Goal: Task Accomplishment & Management: Use online tool/utility

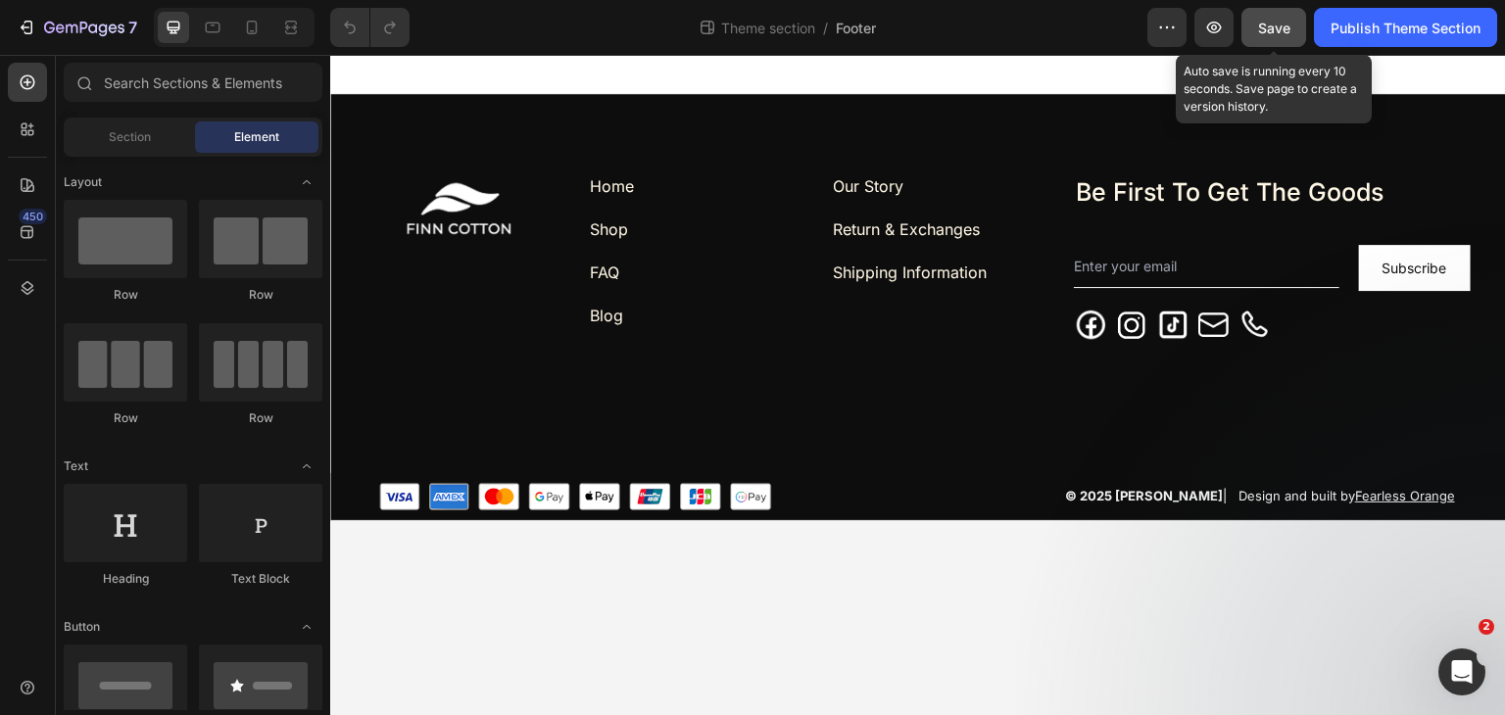
click at [1275, 39] on button "Save" at bounding box center [1273, 27] width 65 height 39
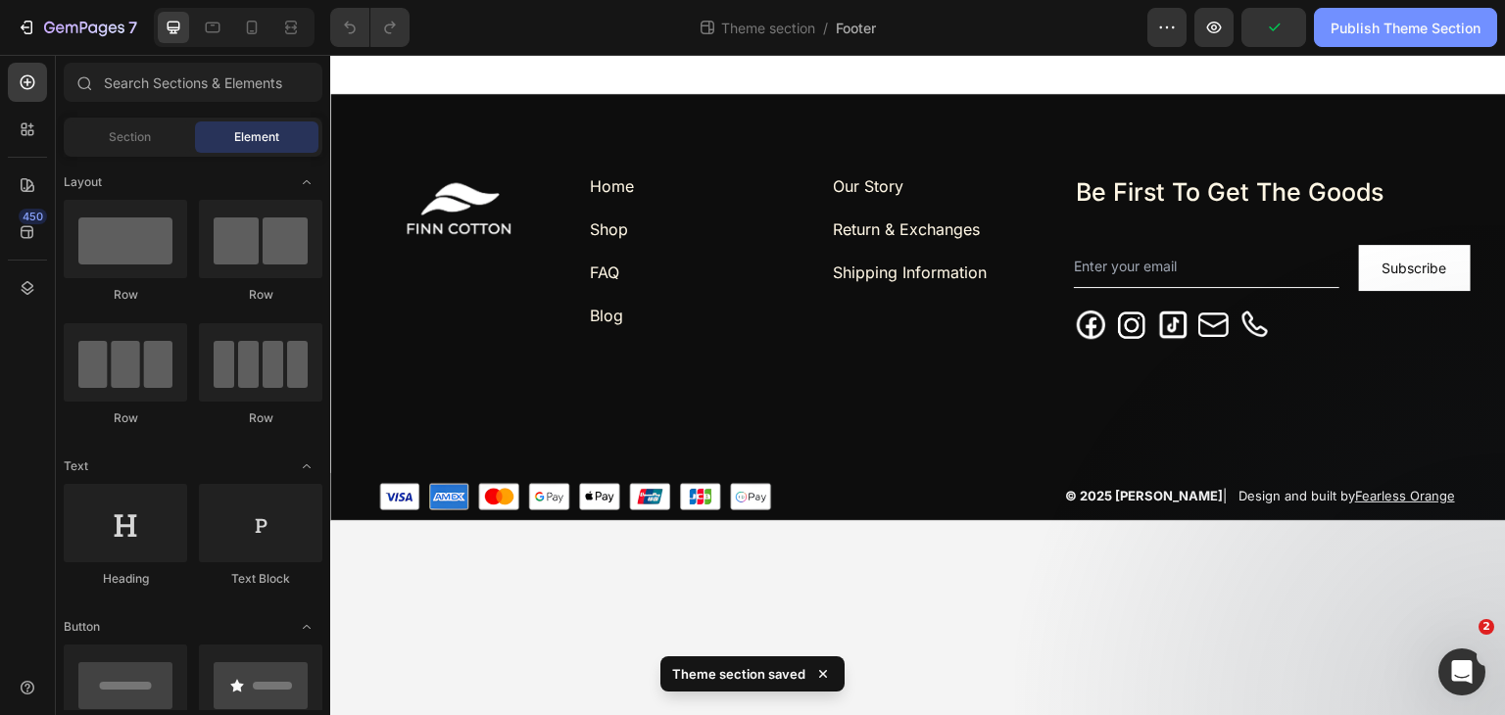
click at [1345, 31] on div "Publish Theme Section" at bounding box center [1405, 28] width 150 height 21
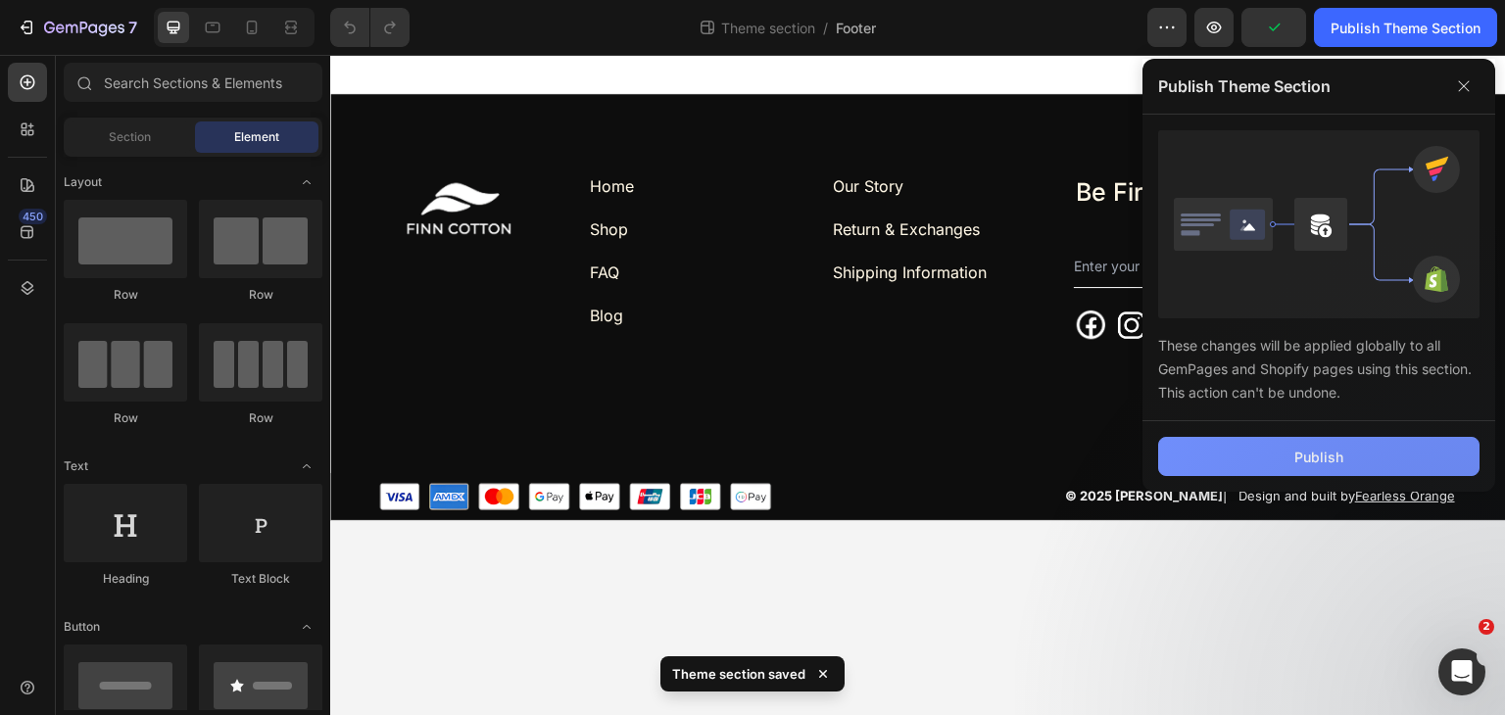
click at [1287, 447] on button "Publish" at bounding box center [1318, 456] width 321 height 39
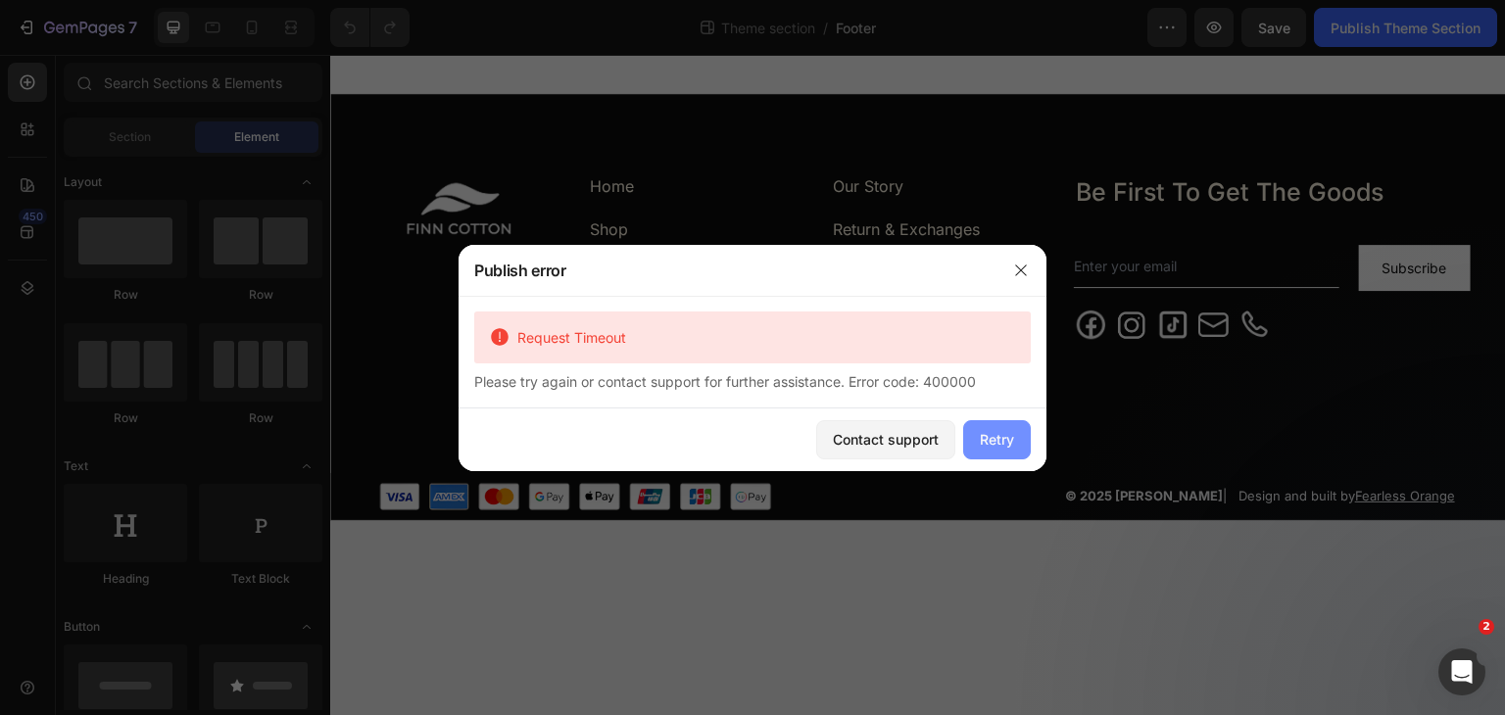
click at [1008, 443] on div "Retry" at bounding box center [997, 439] width 34 height 21
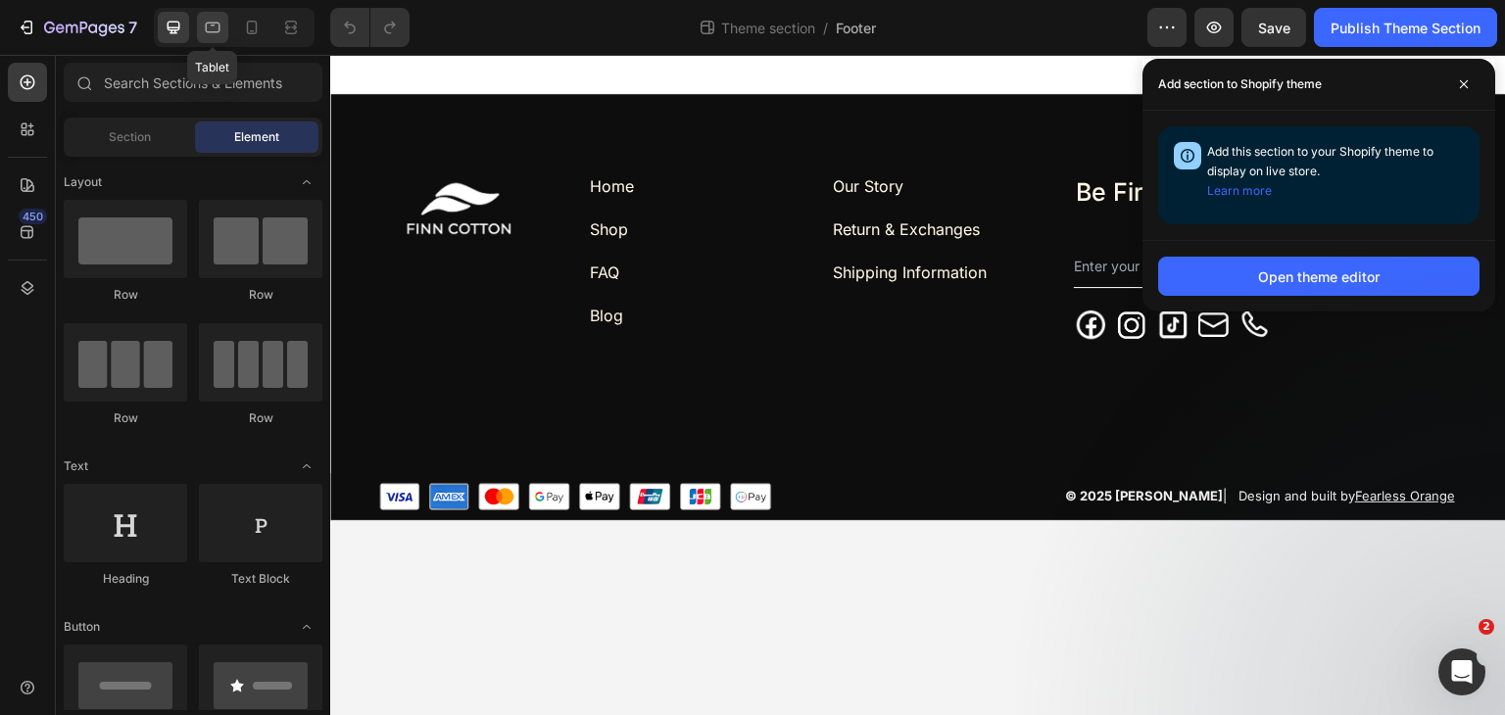
drag, startPoint x: 208, startPoint y: 31, endPoint x: 222, endPoint y: 32, distance: 14.7
click at [209, 30] on icon at bounding box center [213, 28] width 20 height 20
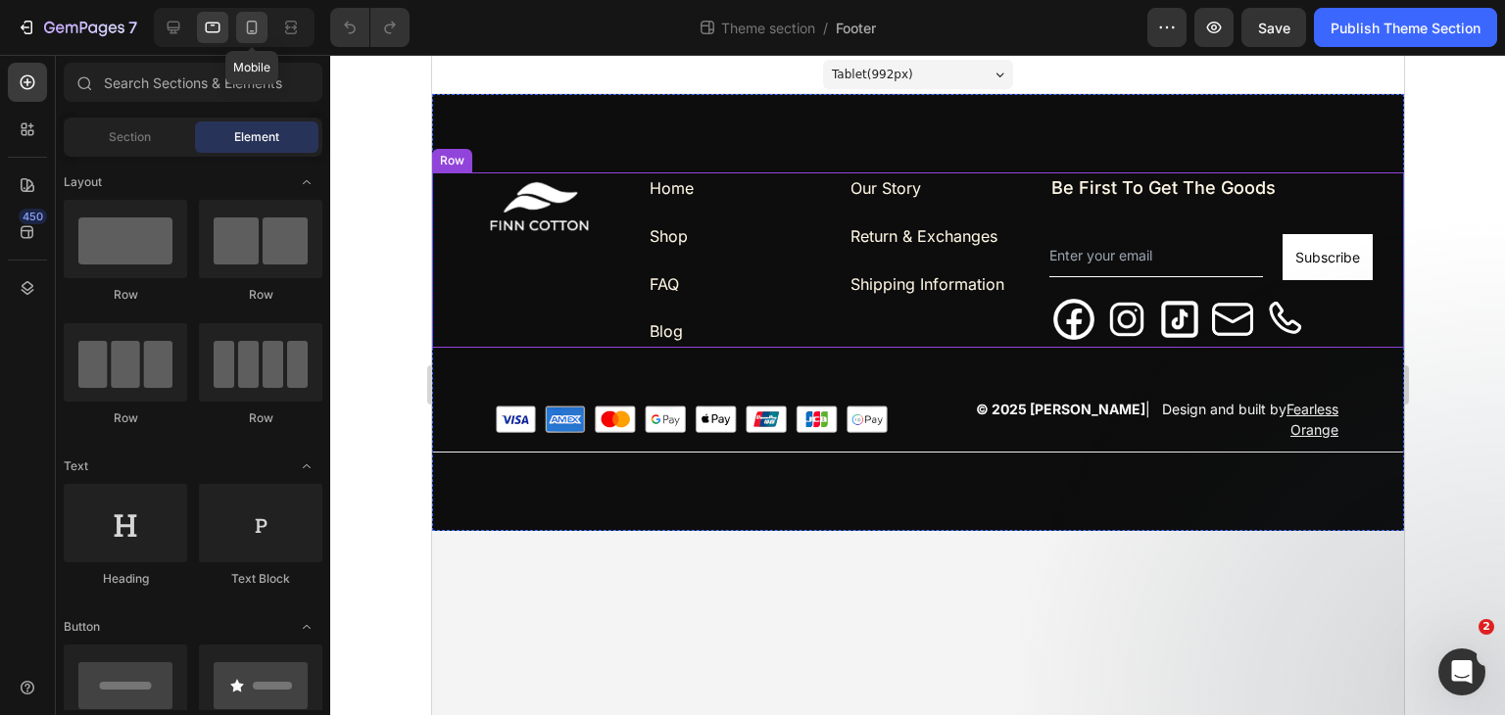
click at [255, 26] on icon at bounding box center [252, 28] width 11 height 14
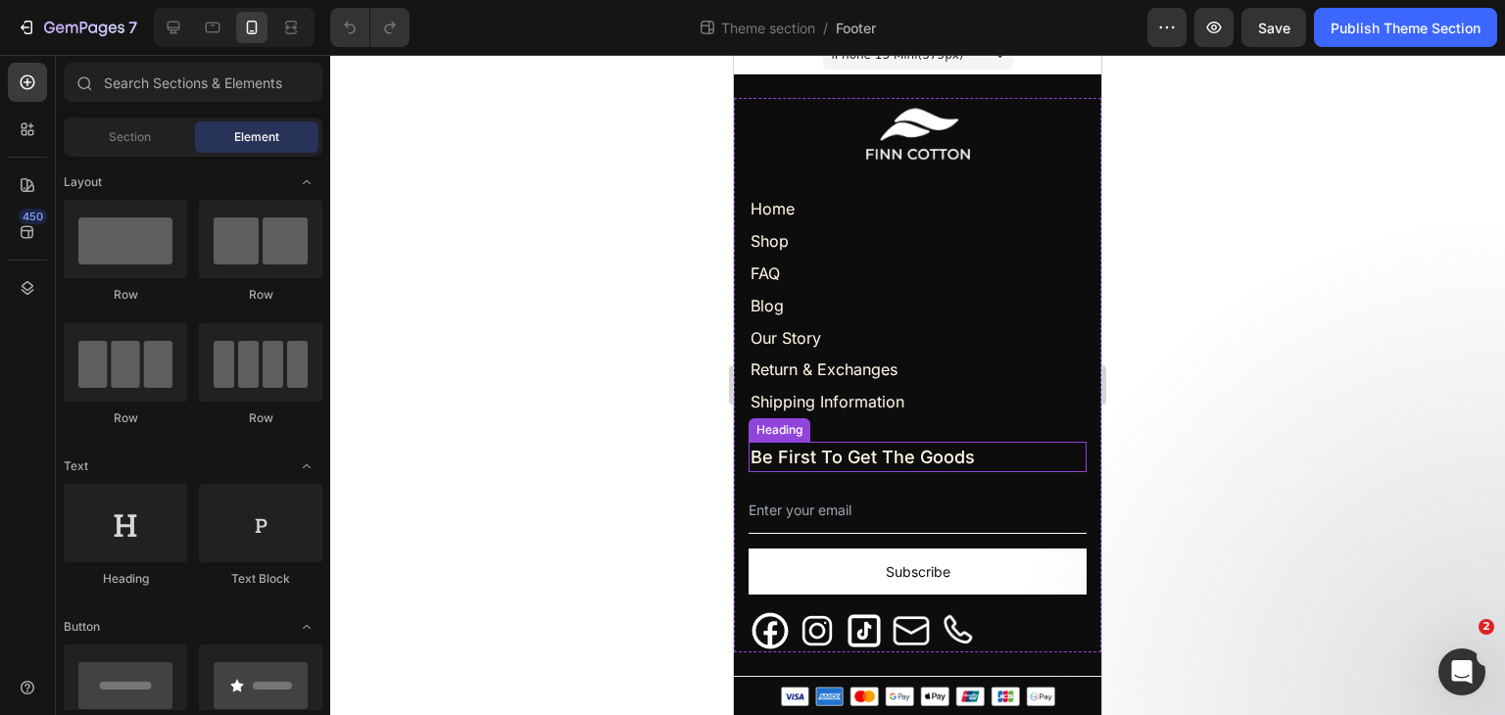
scroll to position [44, 0]
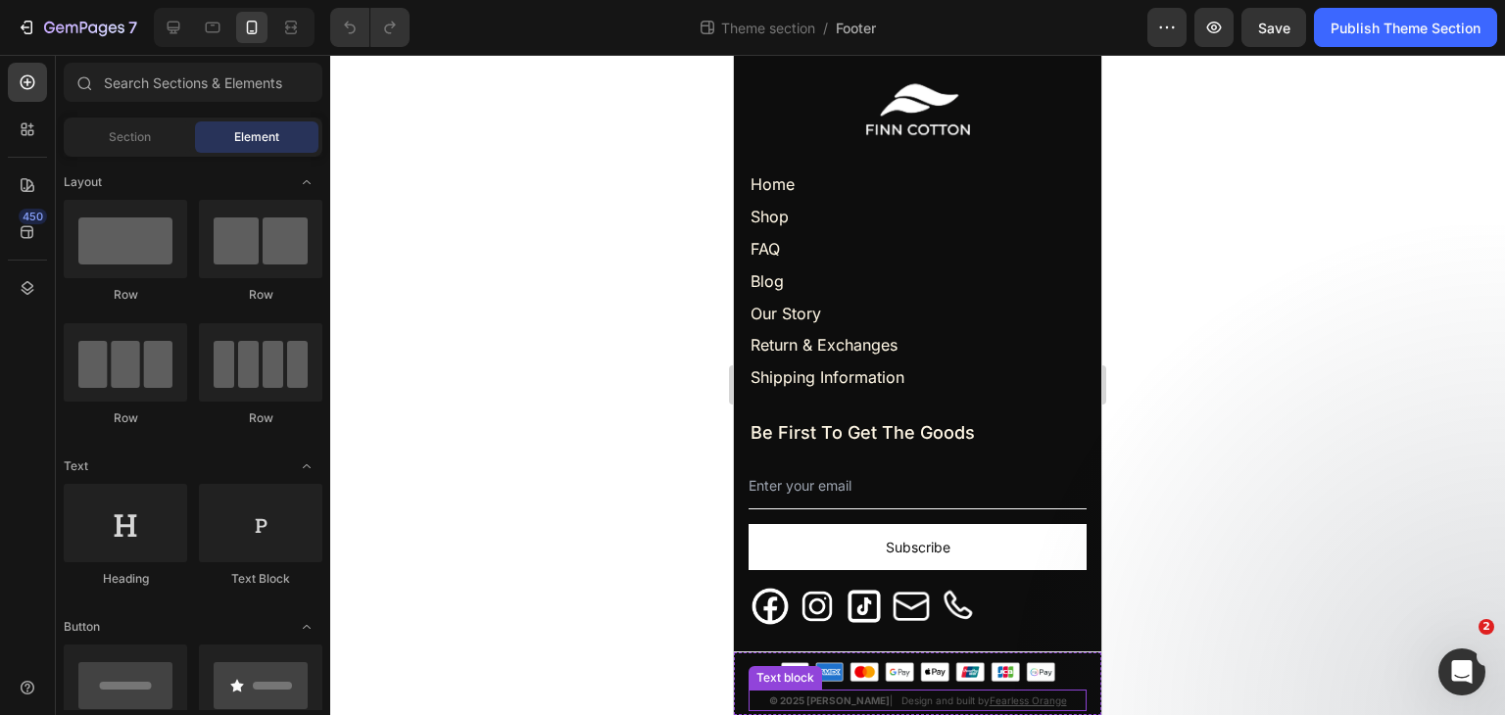
drag, startPoint x: 816, startPoint y: 699, endPoint x: 752, endPoint y: 683, distance: 65.8
click at [816, 699] on strong "© 2025 [PERSON_NAME]" at bounding box center [829, 700] width 120 height 12
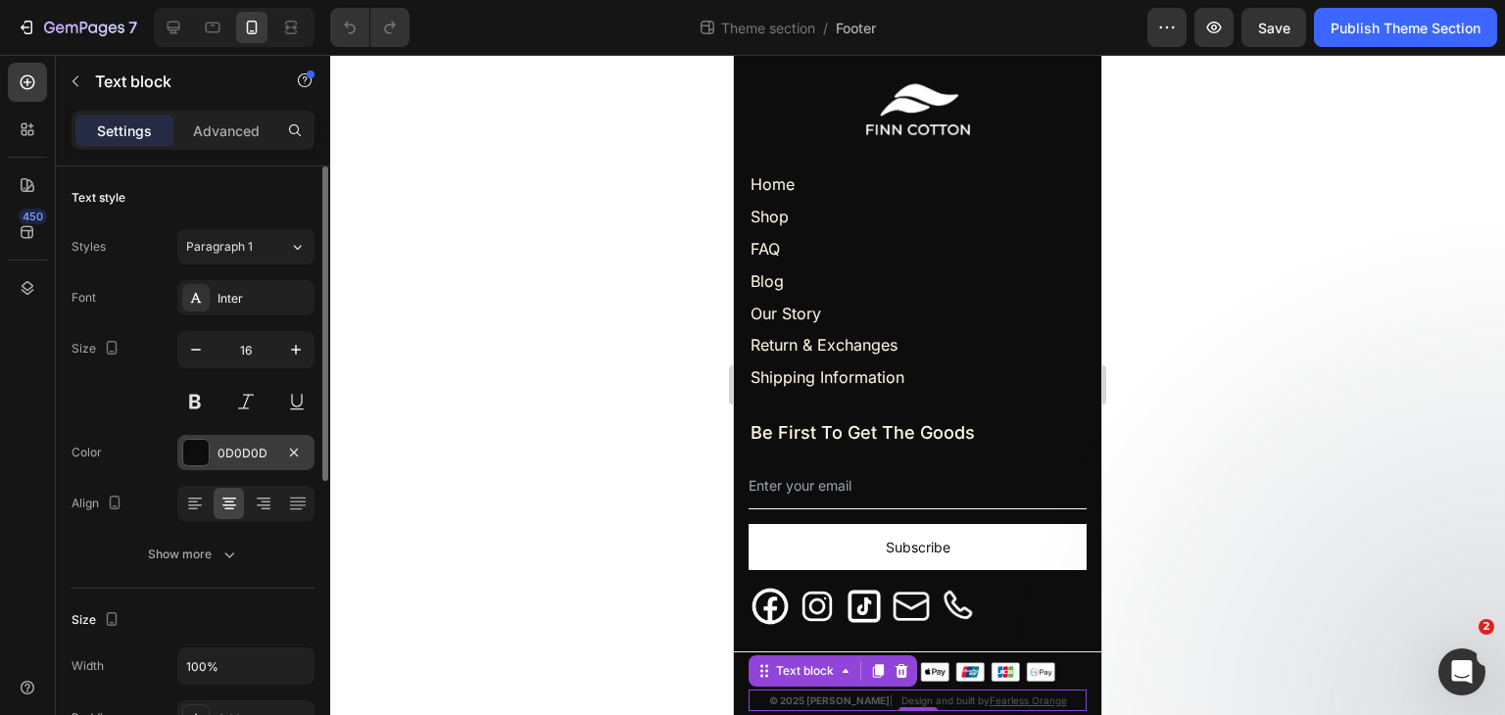
click at [243, 453] on div "0D0D0D" at bounding box center [245, 454] width 57 height 18
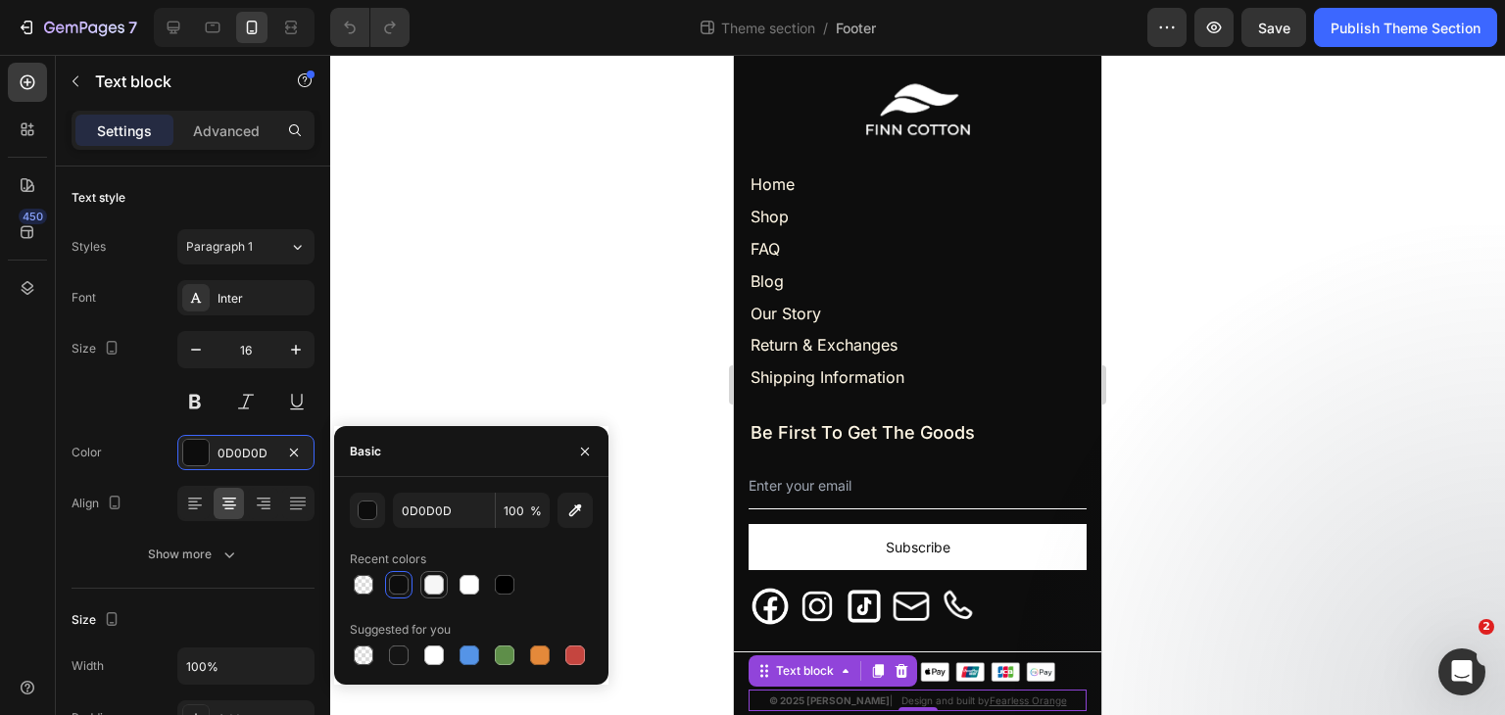
click at [435, 577] on div at bounding box center [434, 585] width 20 height 20
type input "F6F6F6"
click at [470, 359] on div at bounding box center [917, 385] width 1174 height 660
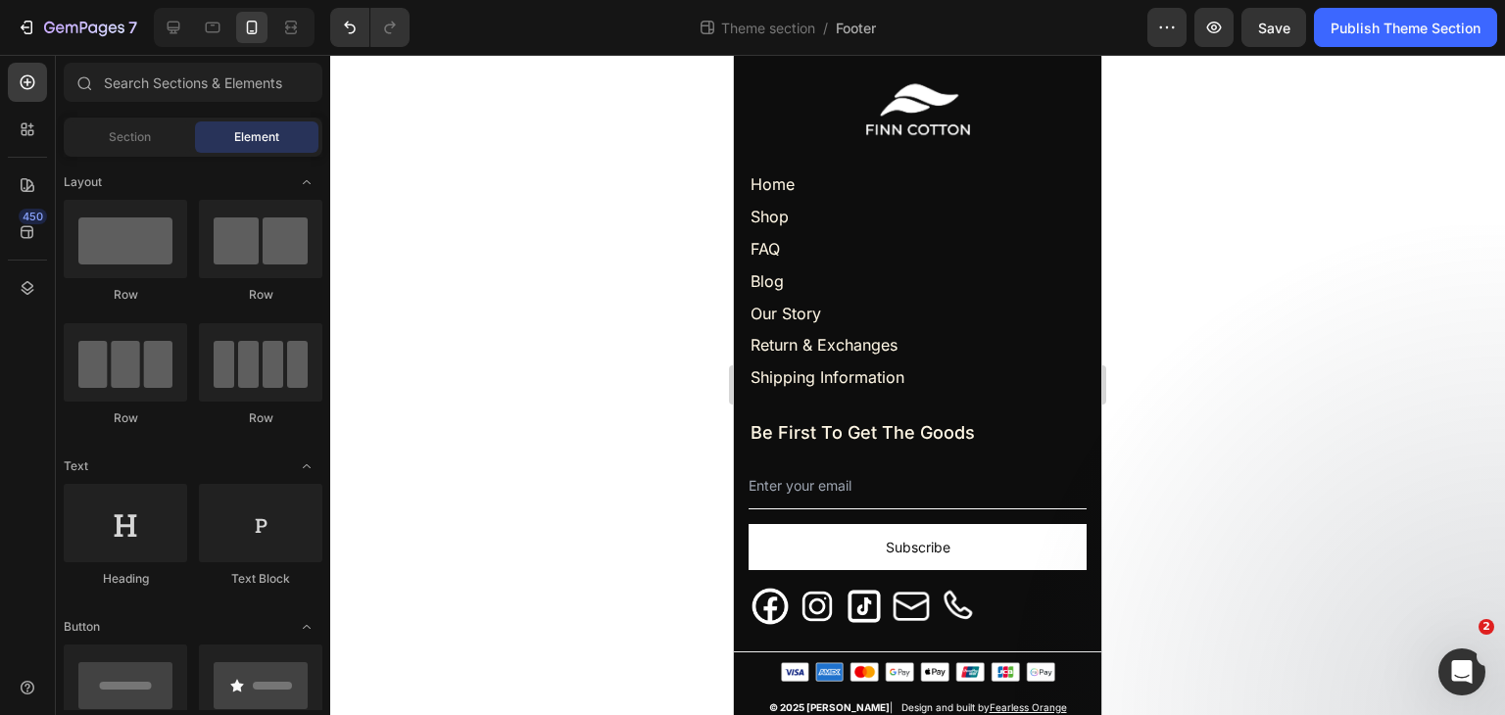
click at [1273, 399] on div at bounding box center [917, 385] width 1174 height 660
click at [1269, 27] on span "Save" at bounding box center [1274, 28] width 32 height 17
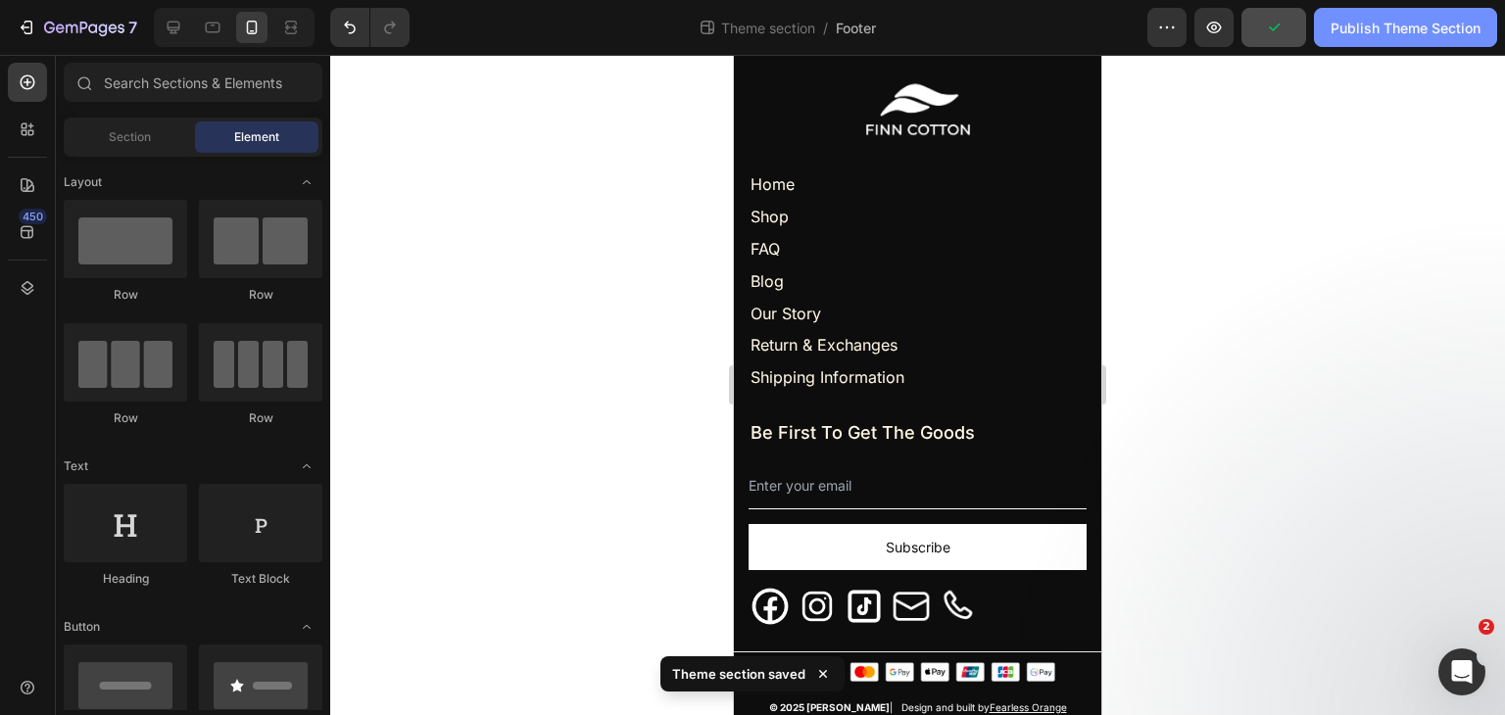
click at [1403, 36] on div "Publish Theme Section" at bounding box center [1405, 28] width 150 height 21
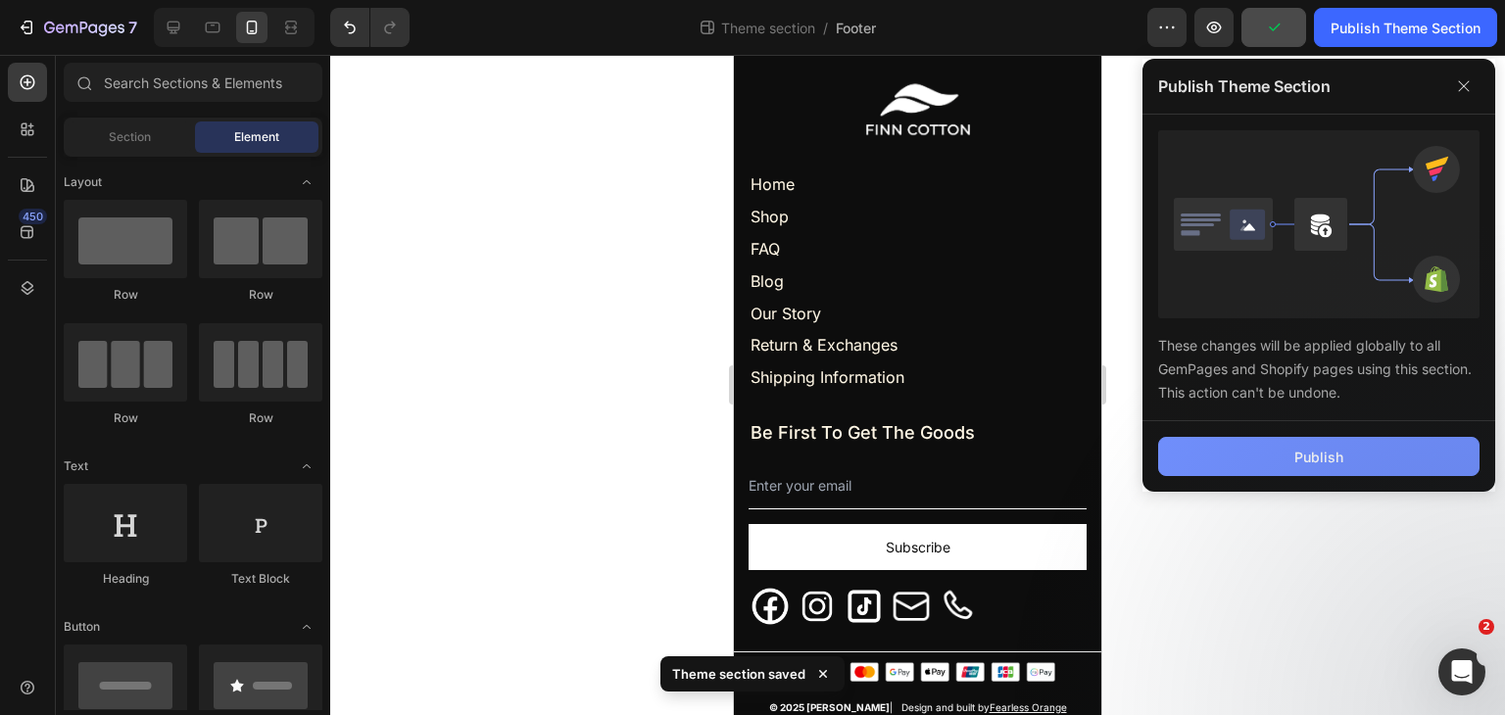
click at [1315, 452] on div "Publish" at bounding box center [1318, 457] width 49 height 21
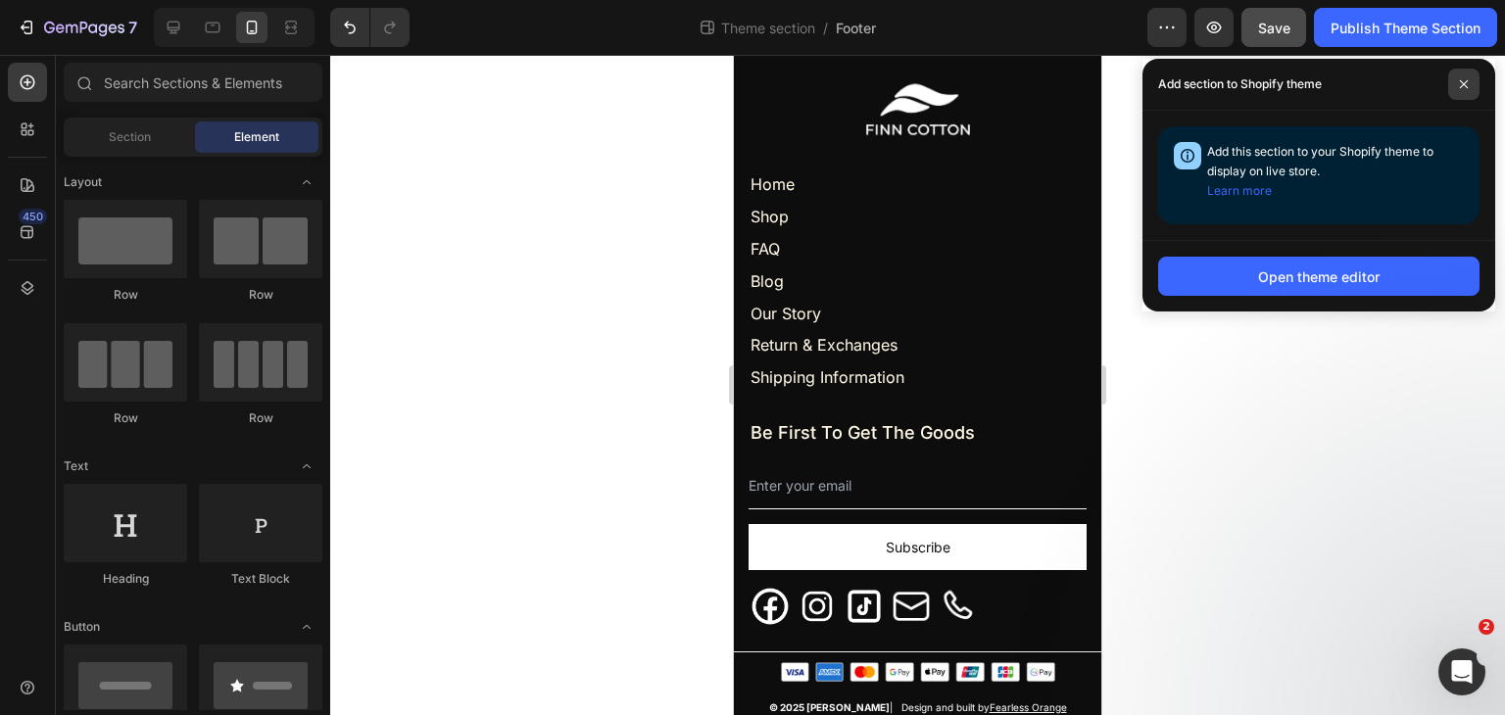
click at [1458, 76] on span at bounding box center [1463, 84] width 31 height 31
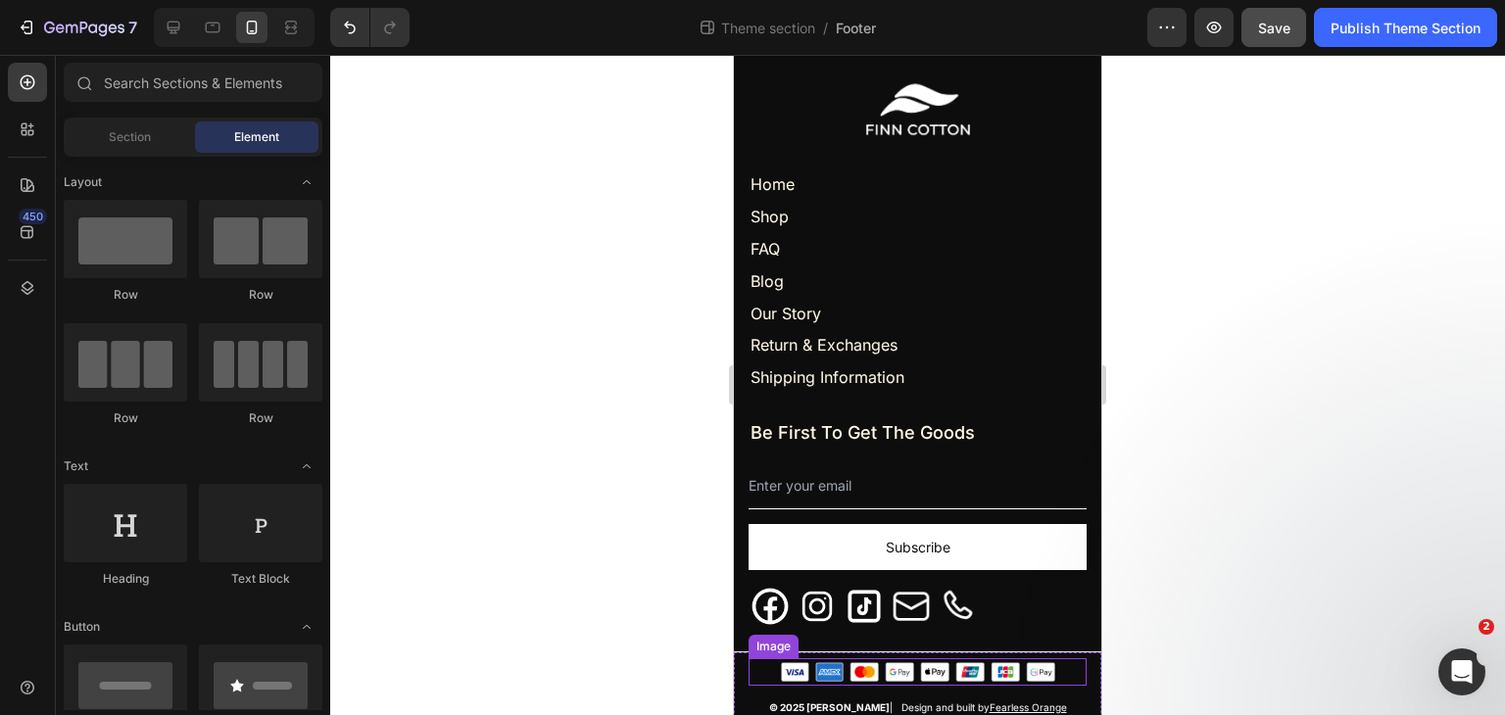
drag, startPoint x: 995, startPoint y: 665, endPoint x: 737, endPoint y: 632, distance: 260.7
click at [995, 665] on img at bounding box center [918, 672] width 274 height 20
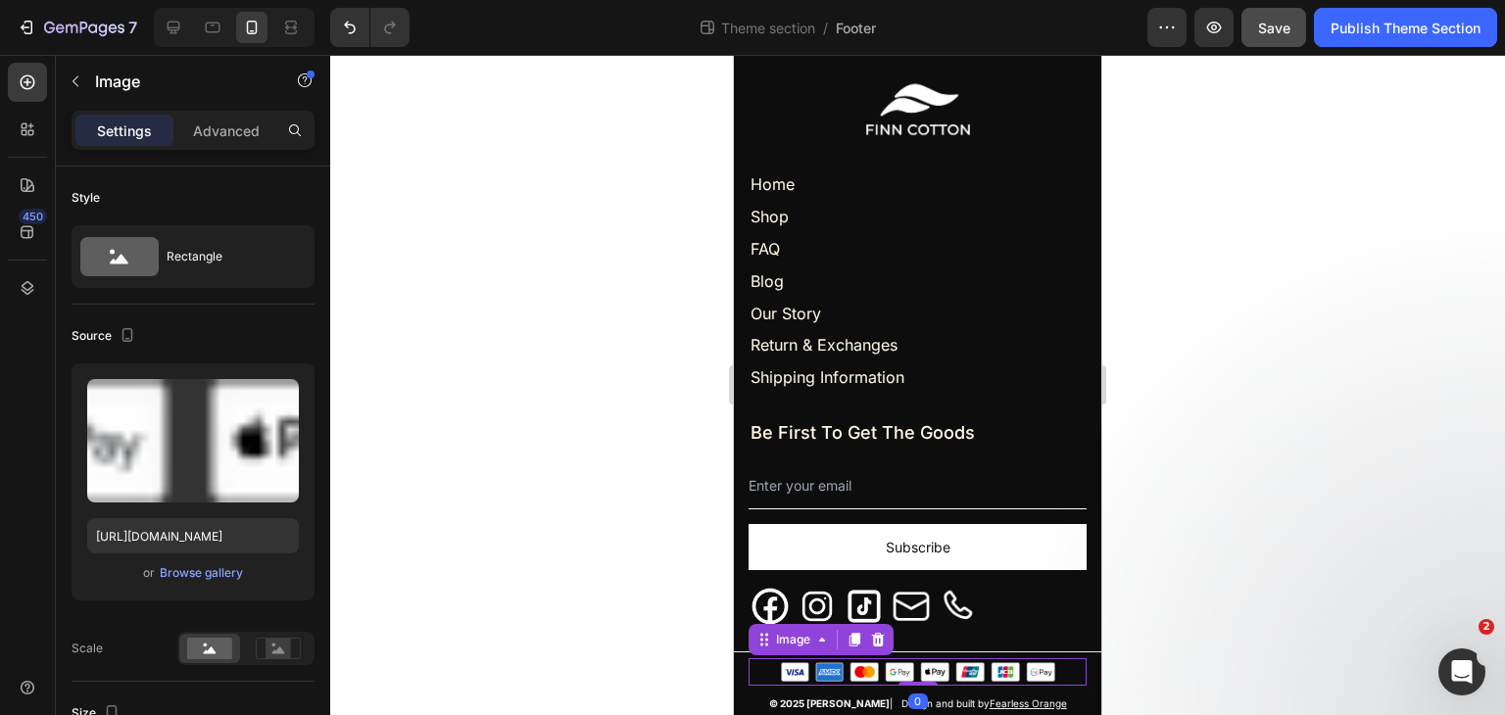
drag, startPoint x: 905, startPoint y: 687, endPoint x: 906, endPoint y: 674, distance: 12.8
click at [906, 674] on div "Image 0" at bounding box center [917, 671] width 338 height 27
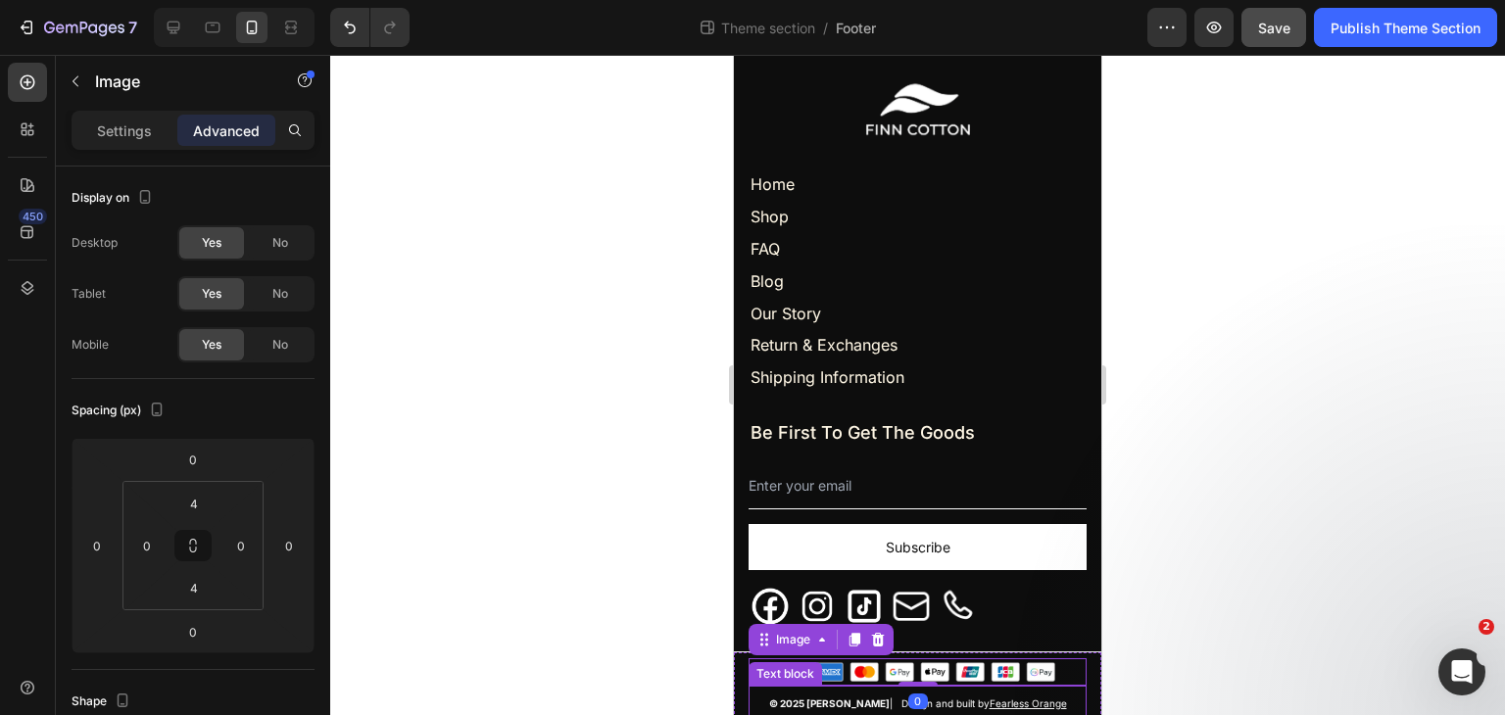
click at [870, 693] on p "© 2025 [PERSON_NAME] | Design and built by Fearless Orange" at bounding box center [917, 703] width 334 height 30
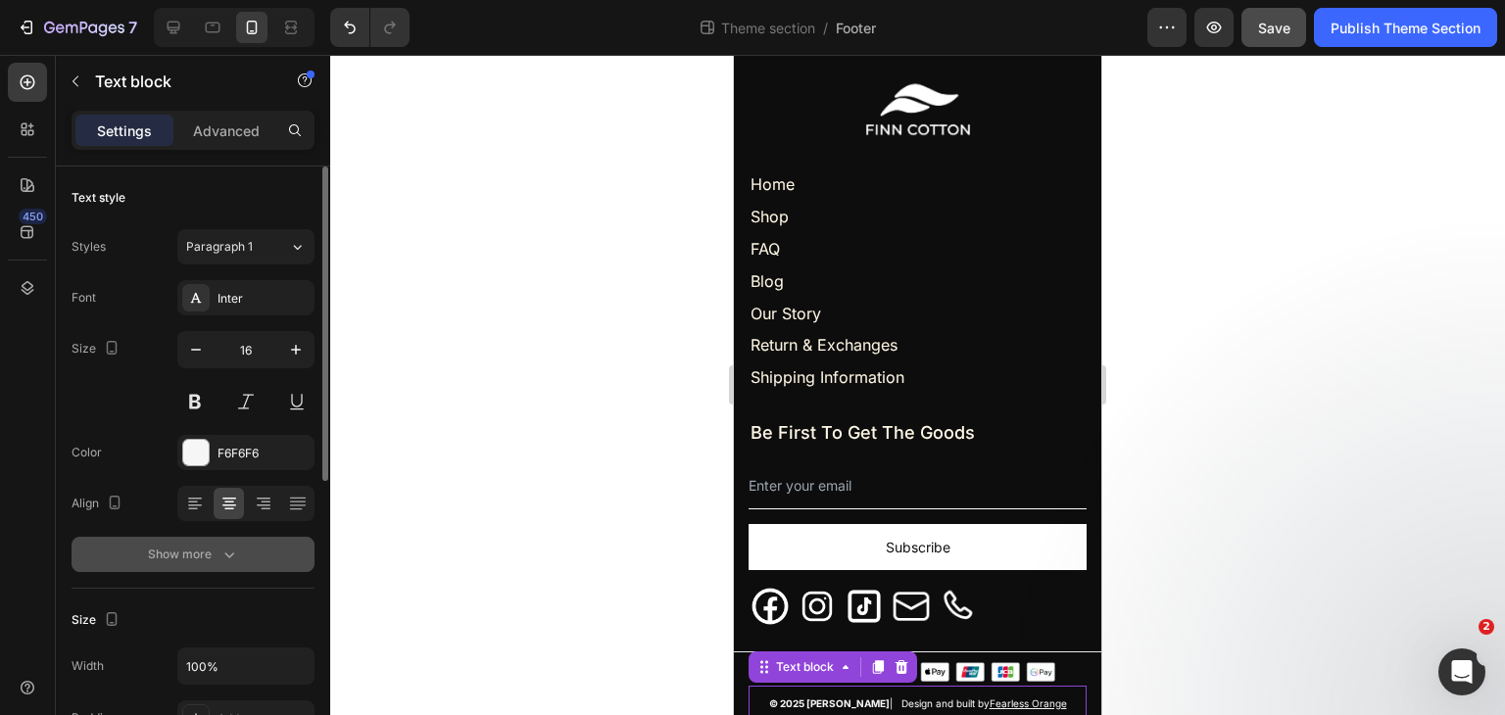
click at [219, 561] on icon "button" at bounding box center [229, 555] width 20 height 20
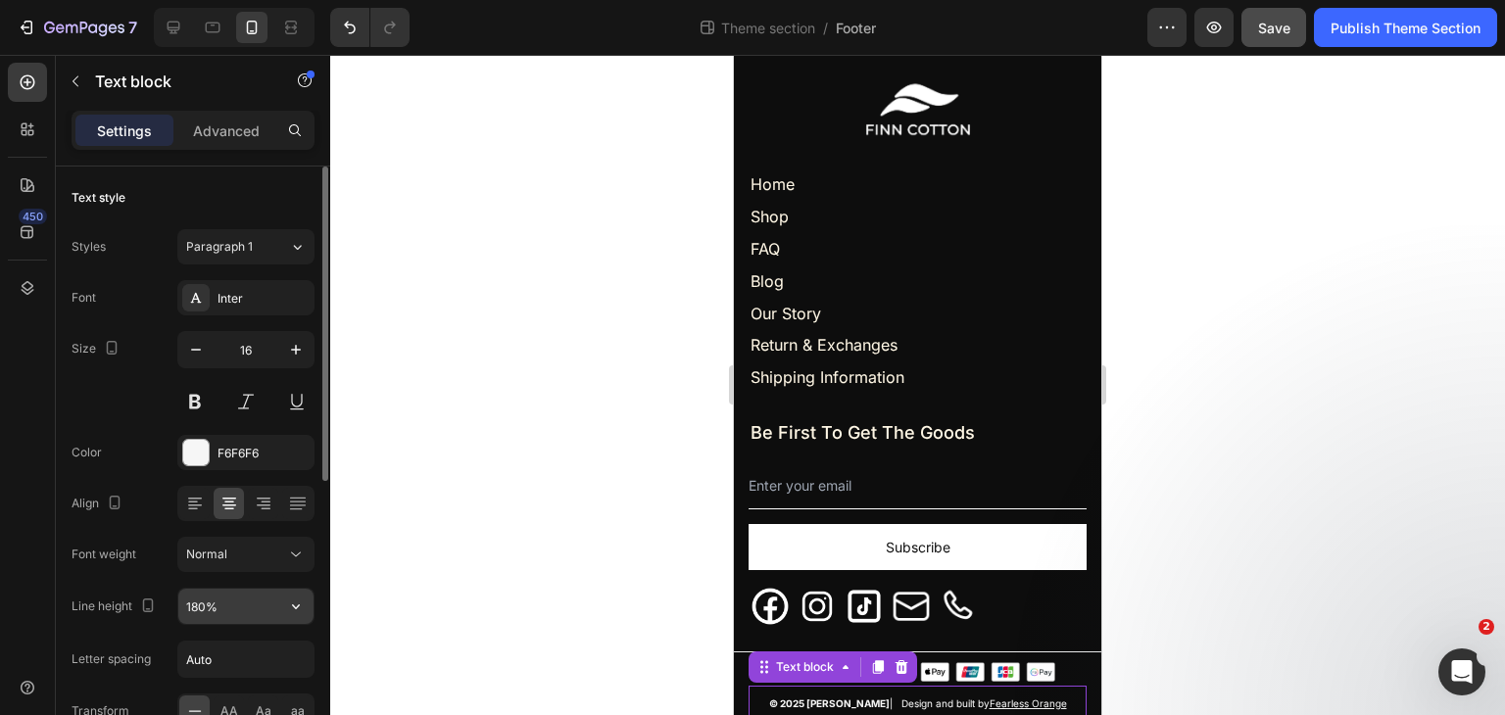
click at [208, 604] on input "180%" at bounding box center [245, 606] width 135 height 35
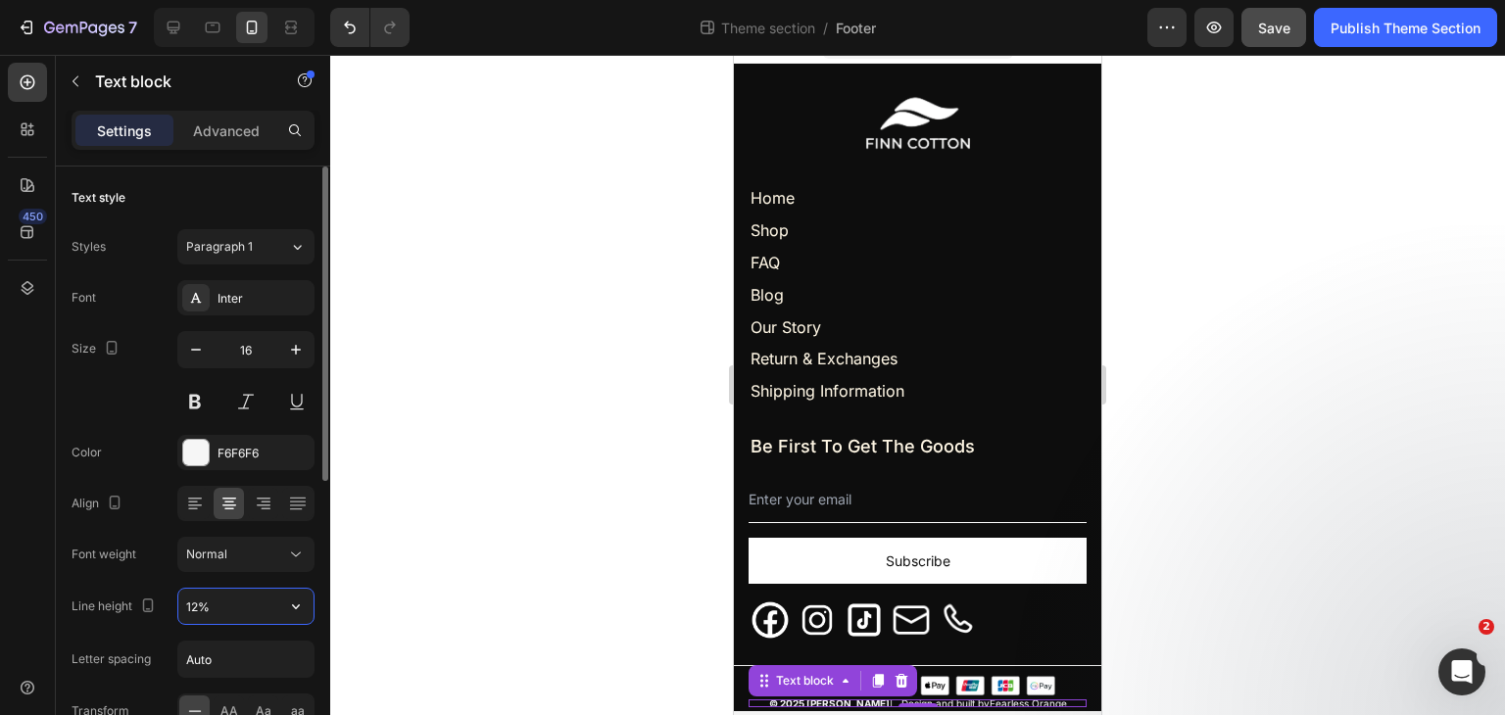
type input "120%"
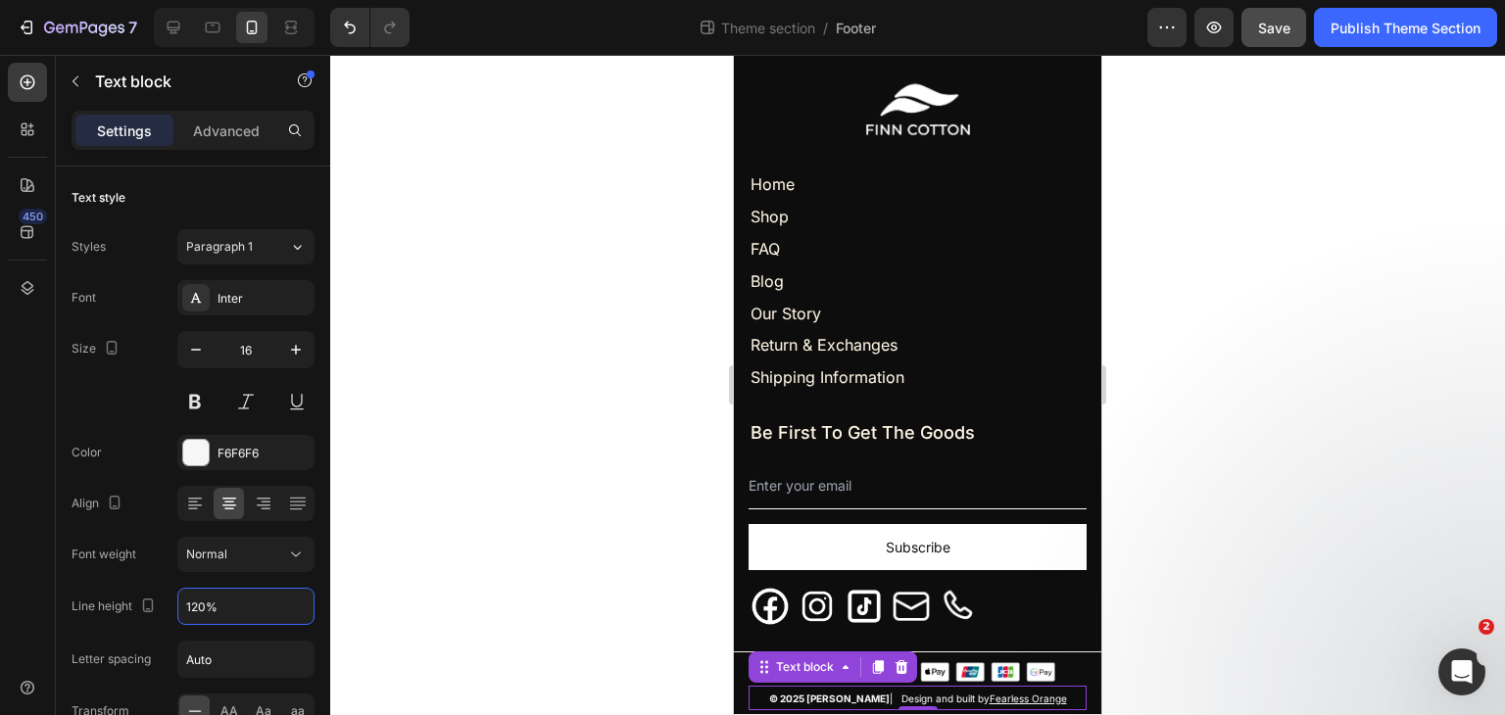
click at [471, 597] on div at bounding box center [917, 385] width 1174 height 660
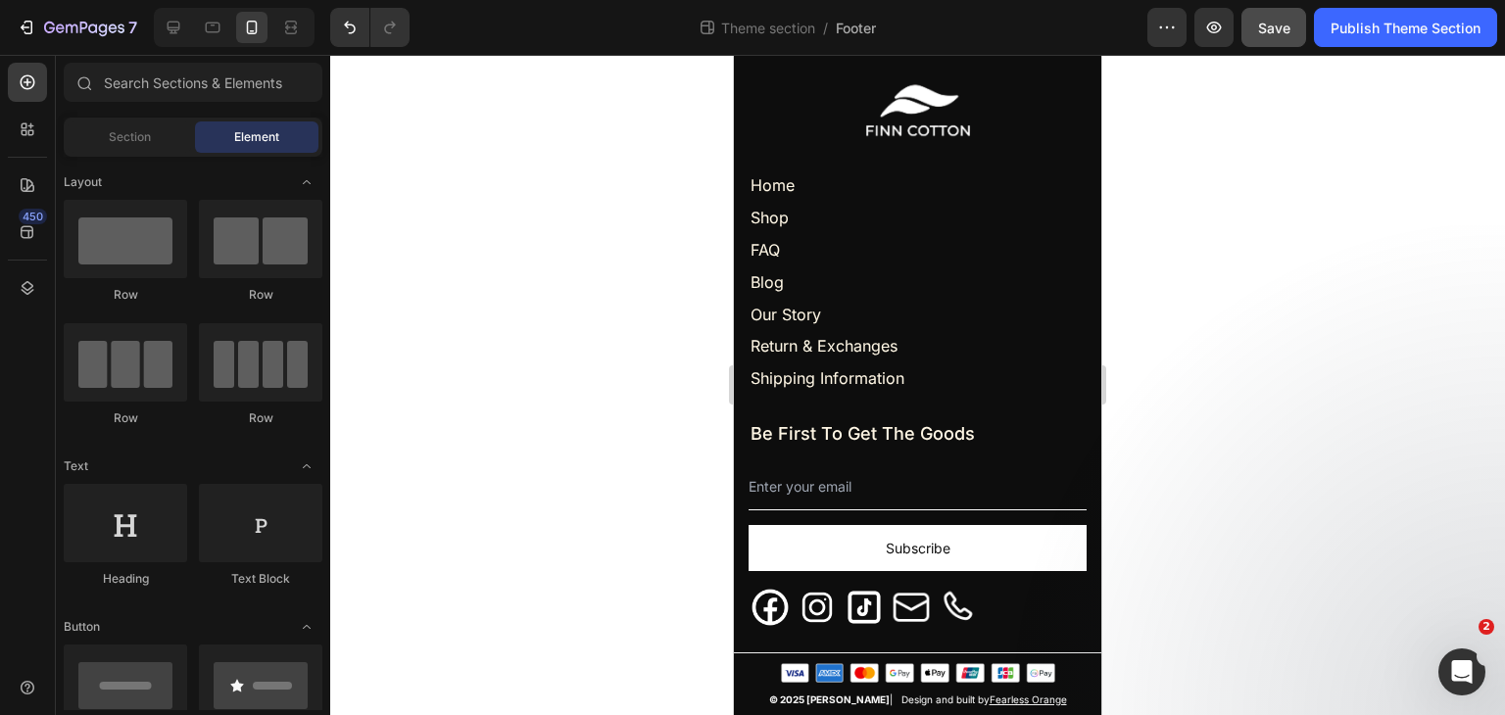
scroll to position [43, 0]
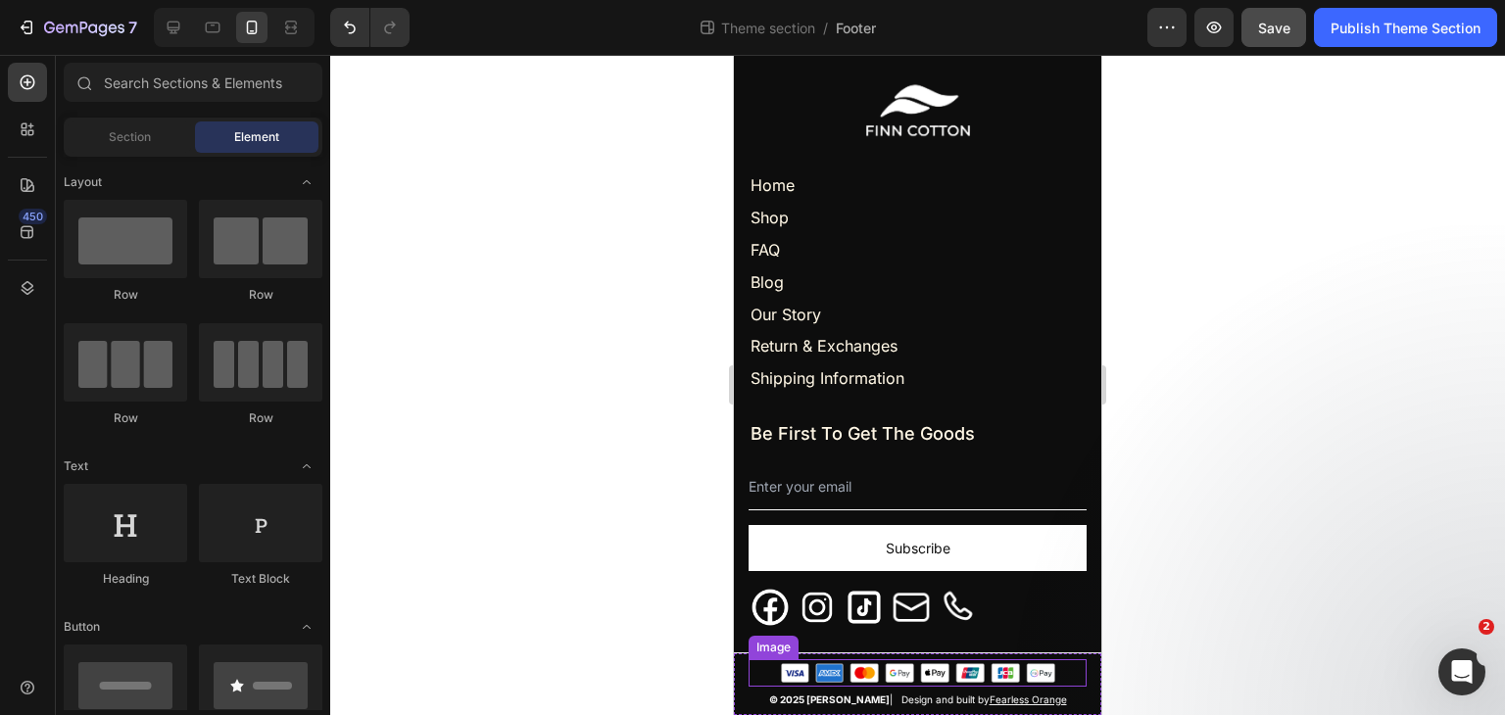
click at [754, 667] on div at bounding box center [917, 673] width 338 height 20
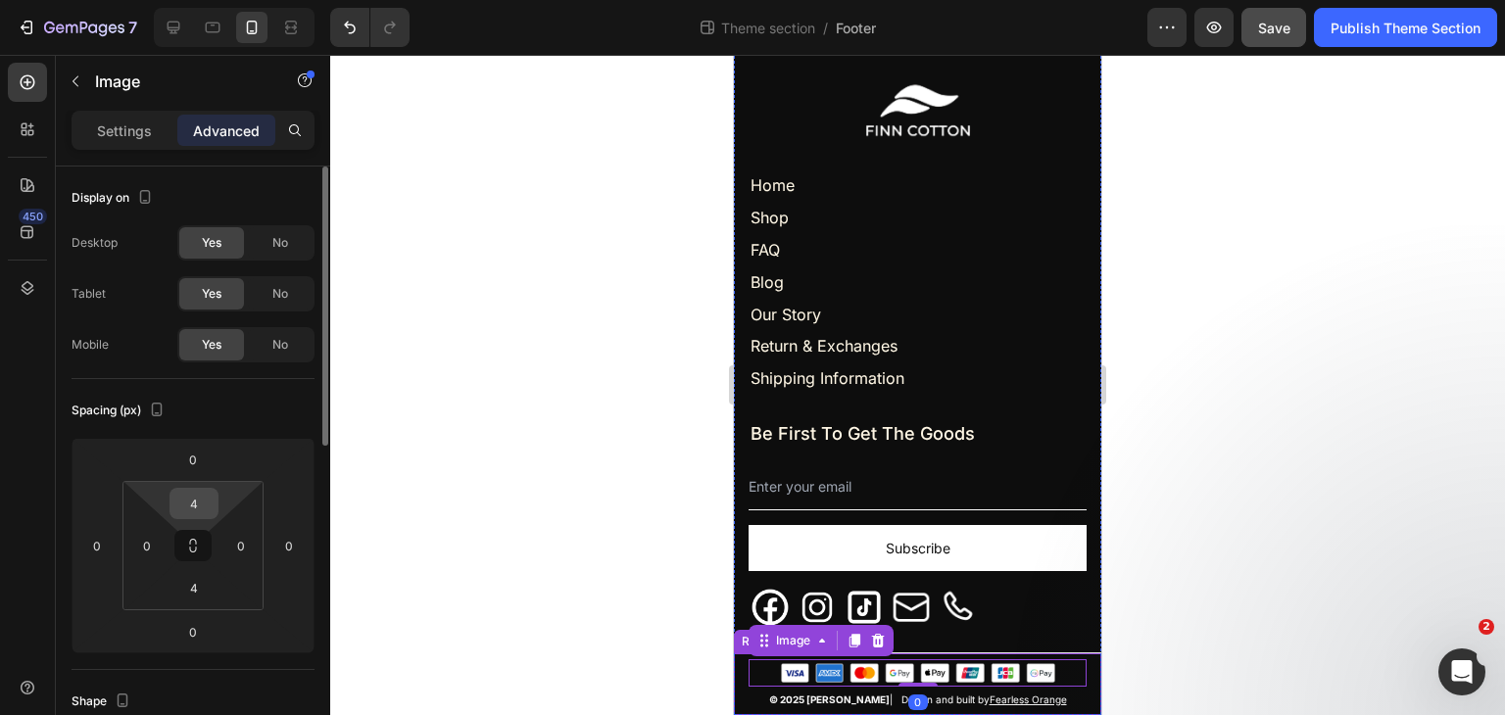
click at [192, 505] on input "4" at bounding box center [193, 503] width 39 height 29
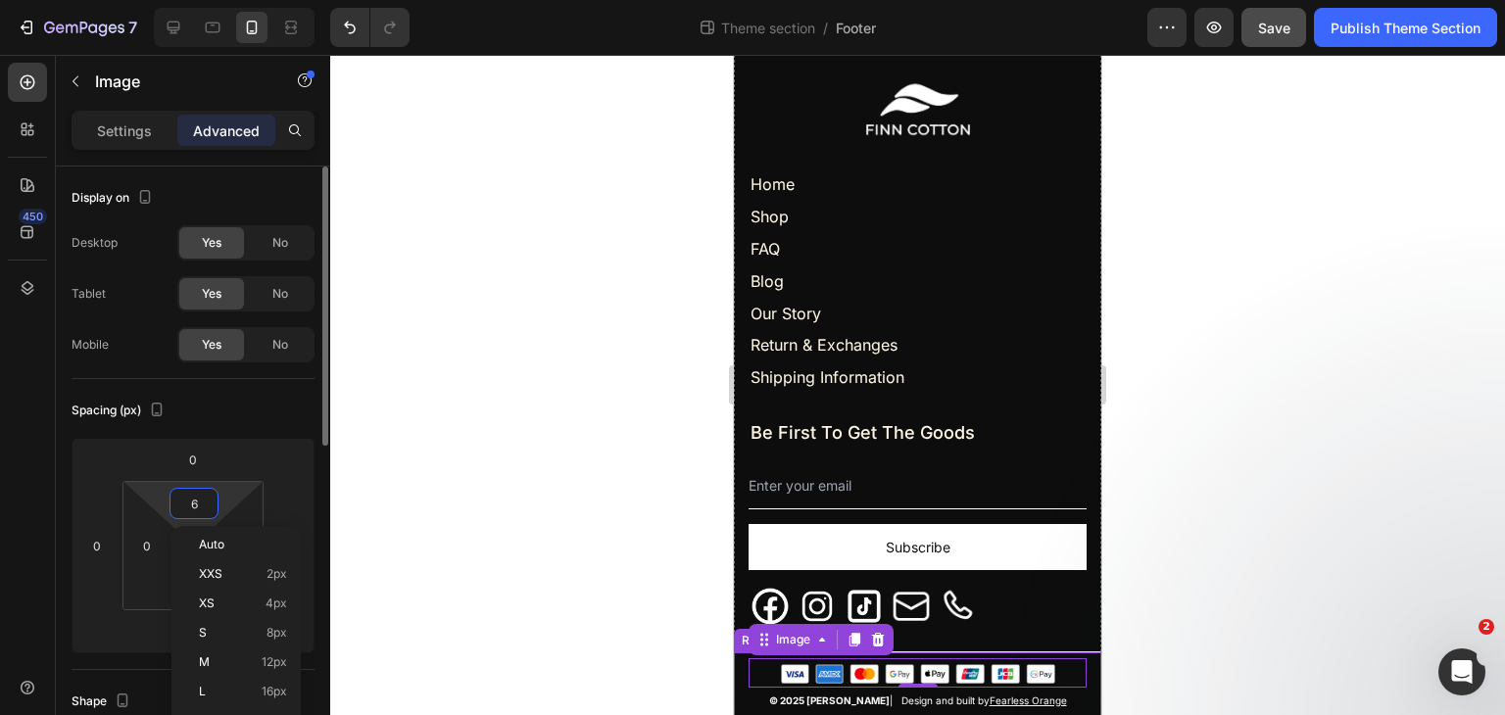
type input "7"
click at [505, 494] on div at bounding box center [917, 385] width 1174 height 660
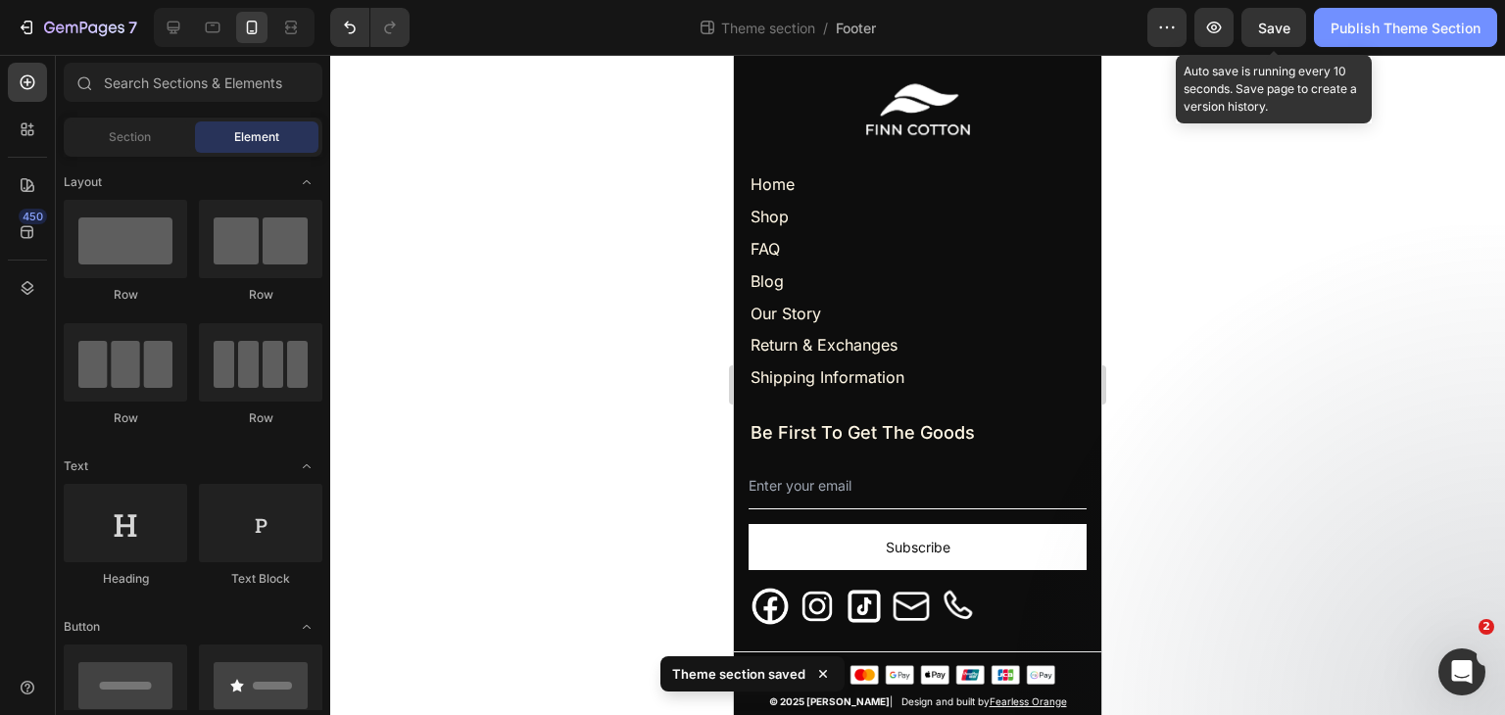
drag, startPoint x: 1278, startPoint y: 32, endPoint x: 1384, endPoint y: 40, distance: 106.1
click at [1279, 33] on span "Save" at bounding box center [1274, 28] width 32 height 17
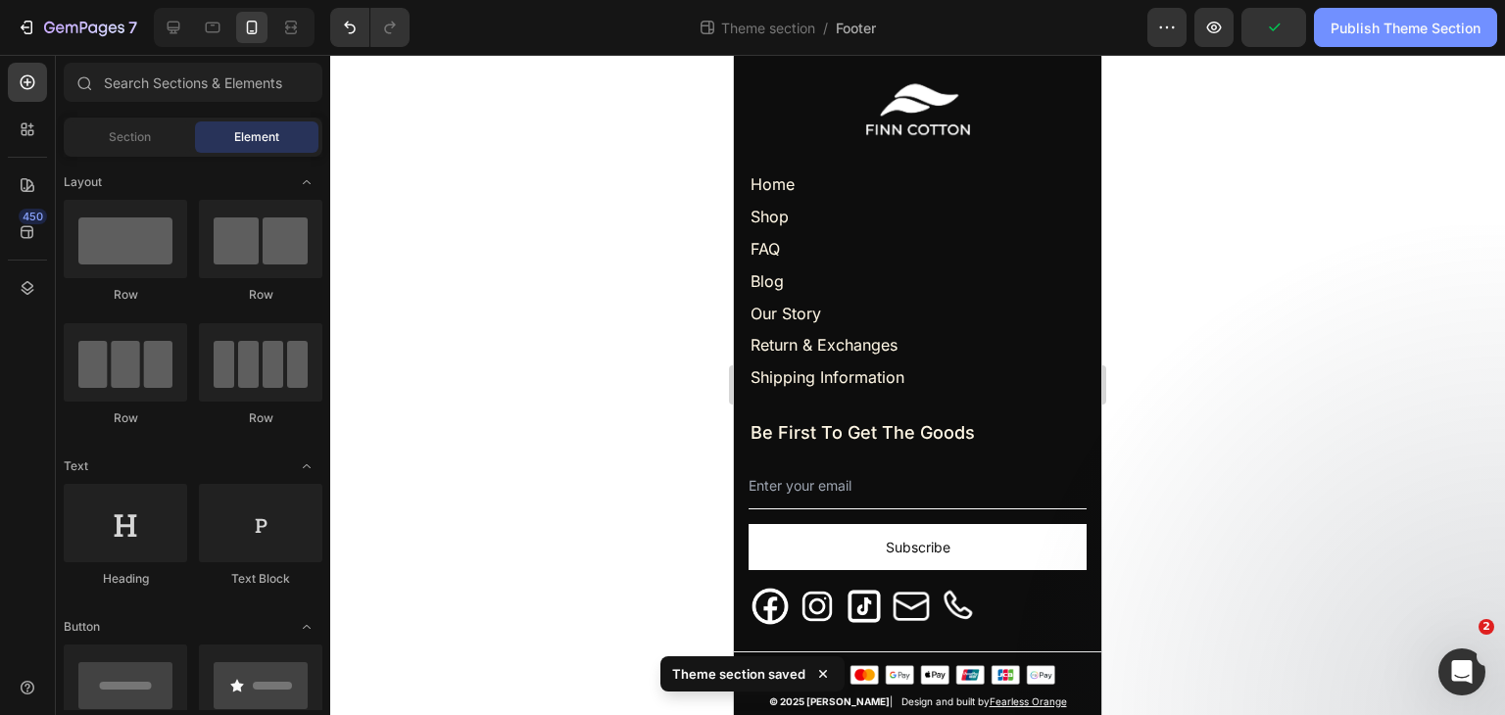
click at [1382, 32] on div "Publish Theme Section" at bounding box center [1405, 28] width 150 height 21
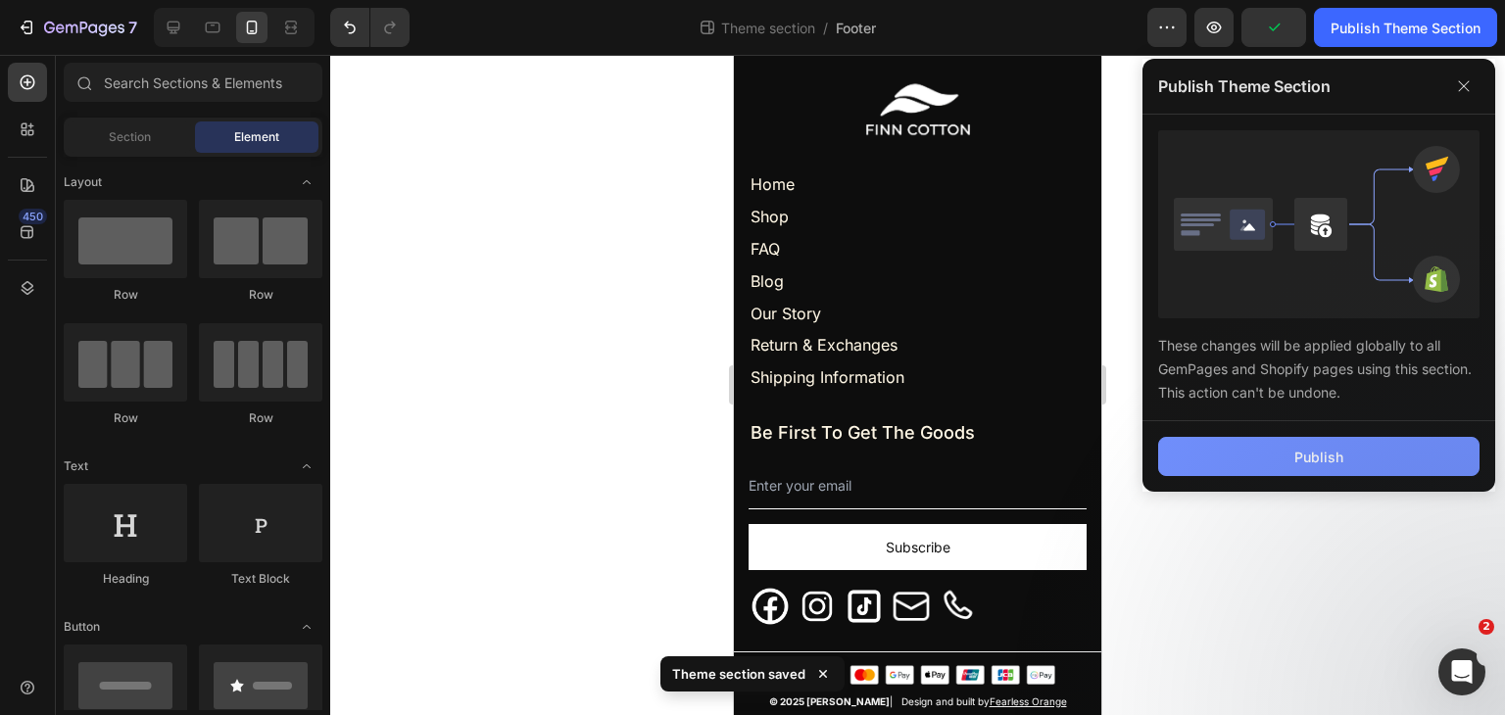
click at [1310, 453] on div "Publish" at bounding box center [1318, 457] width 49 height 21
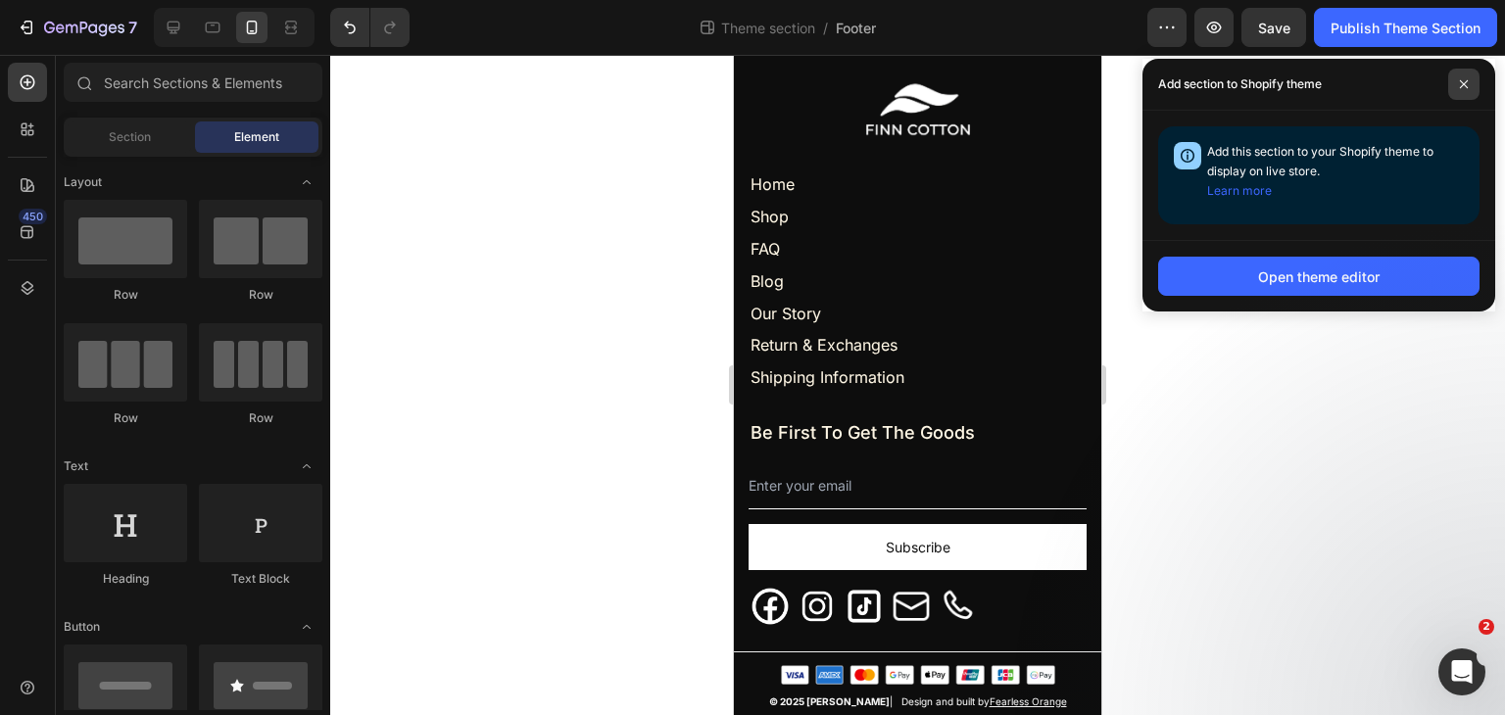
click at [1464, 83] on icon at bounding box center [1464, 84] width 8 height 8
